Goal: Find specific page/section

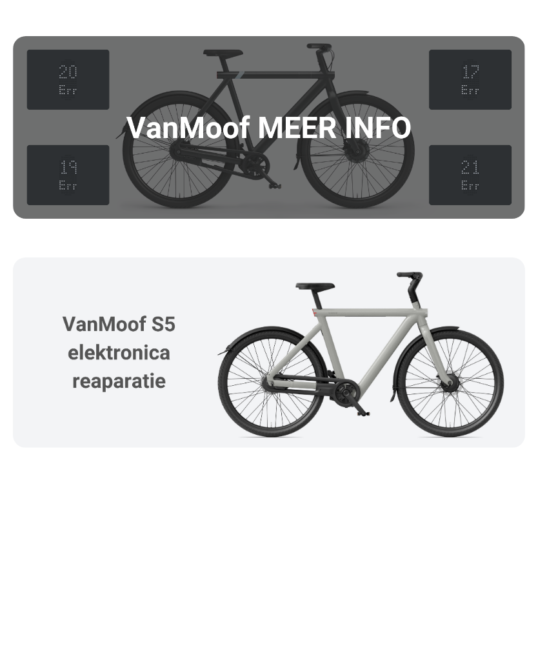
scroll to position [1740, 0]
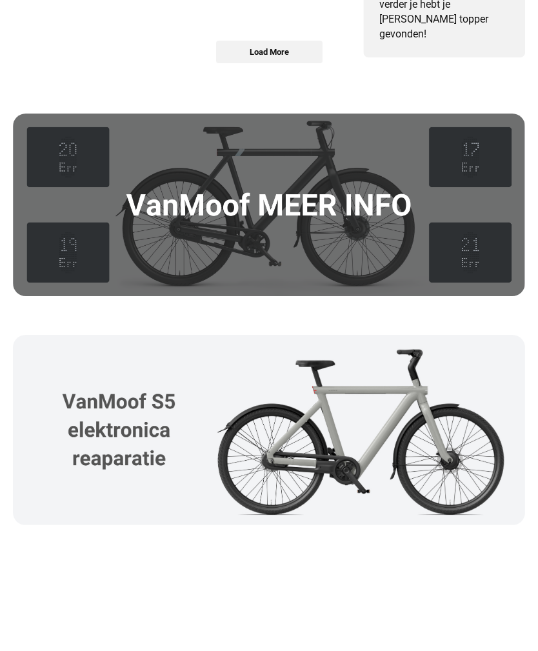
click at [456, 406] on img at bounding box center [269, 430] width 513 height 191
click at [418, 400] on img at bounding box center [269, 430] width 513 height 191
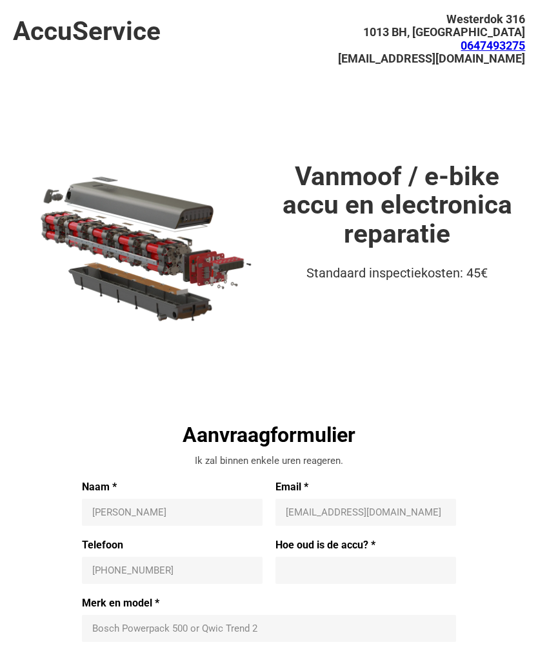
click at [486, 294] on div "Vanmoof / e-bike accu en electronica reparatie Standaard inspectiekosten: 45€" at bounding box center [397, 258] width 256 height 192
